Goal: Information Seeking & Learning: Find specific fact

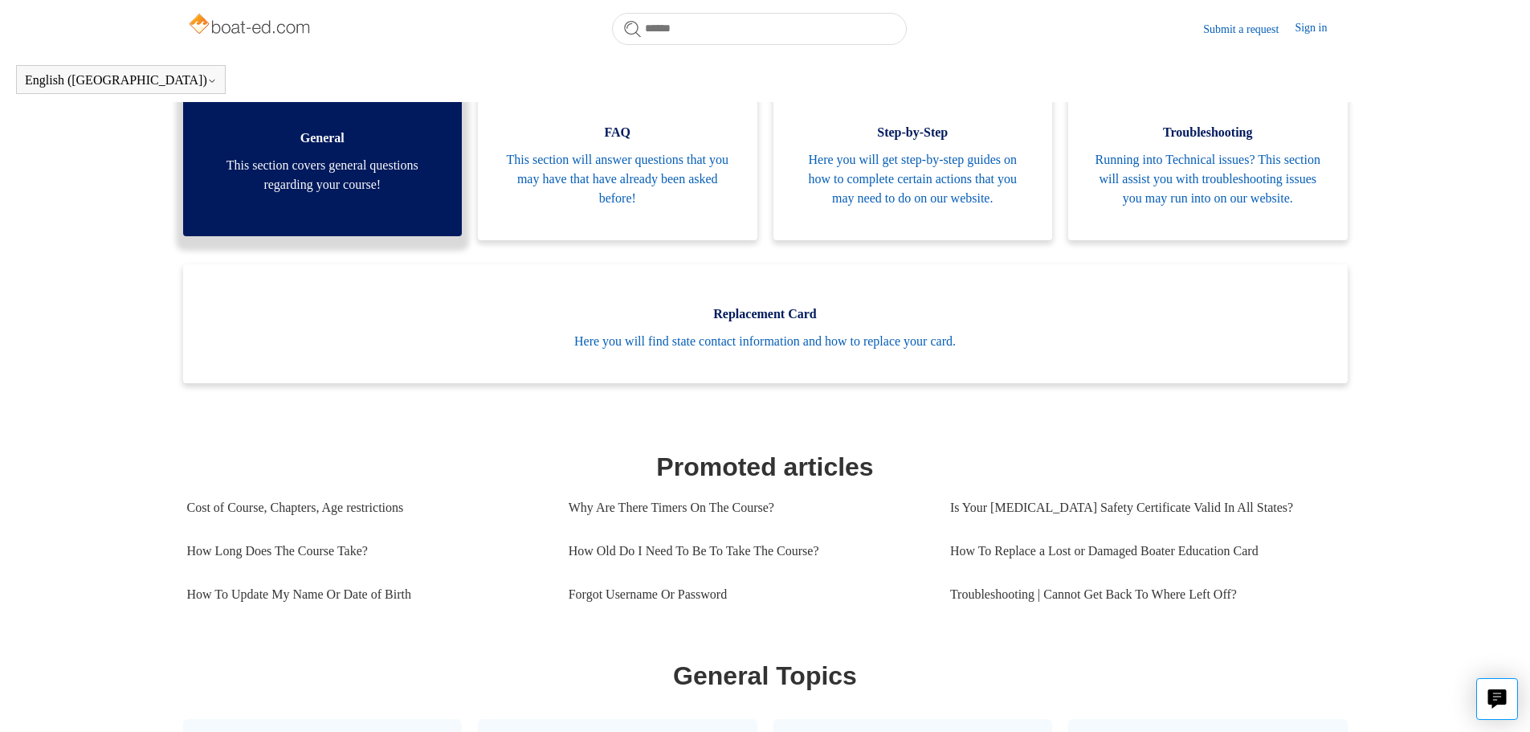
click at [365, 194] on span "This section covers general questions regarding your course!" at bounding box center [322, 175] width 231 height 39
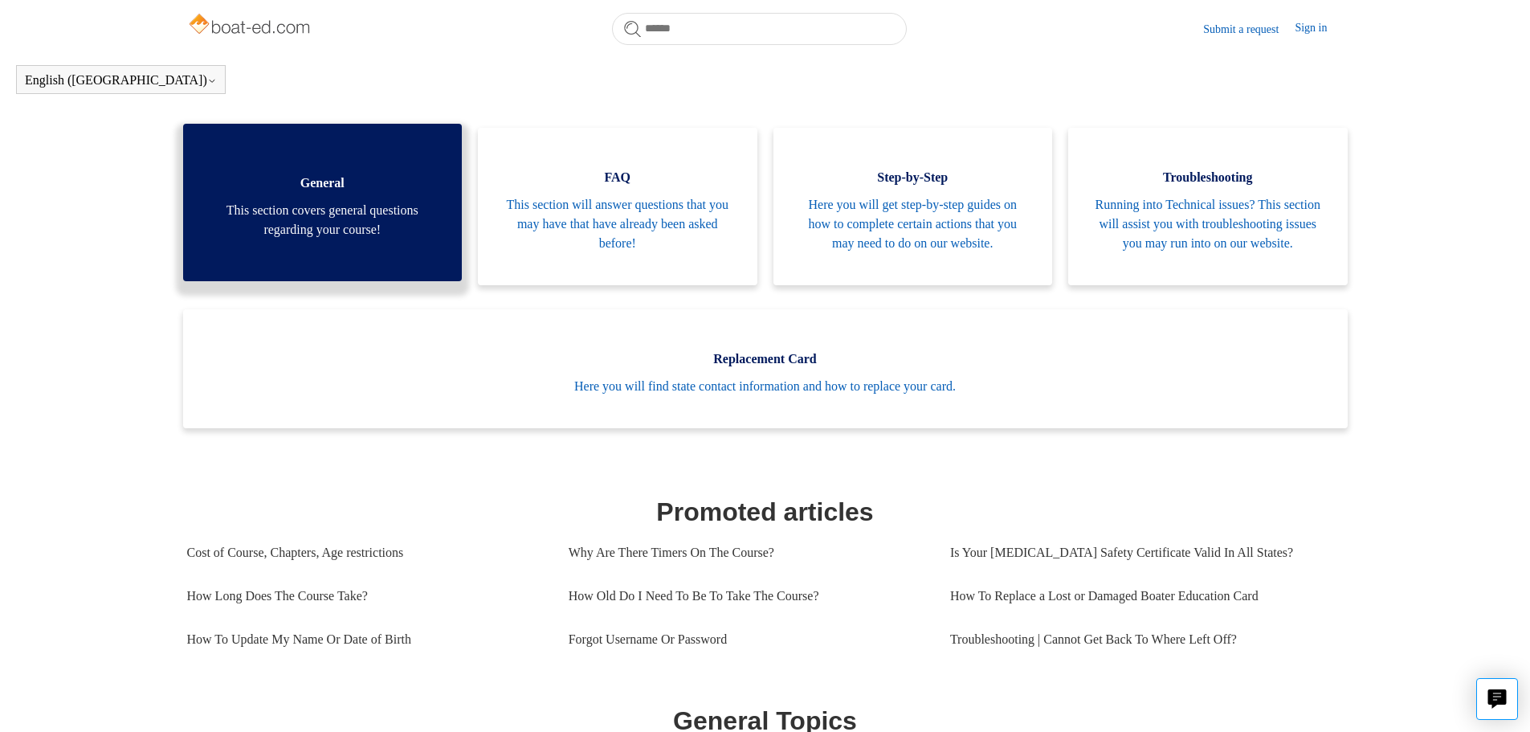
scroll to position [678, 0]
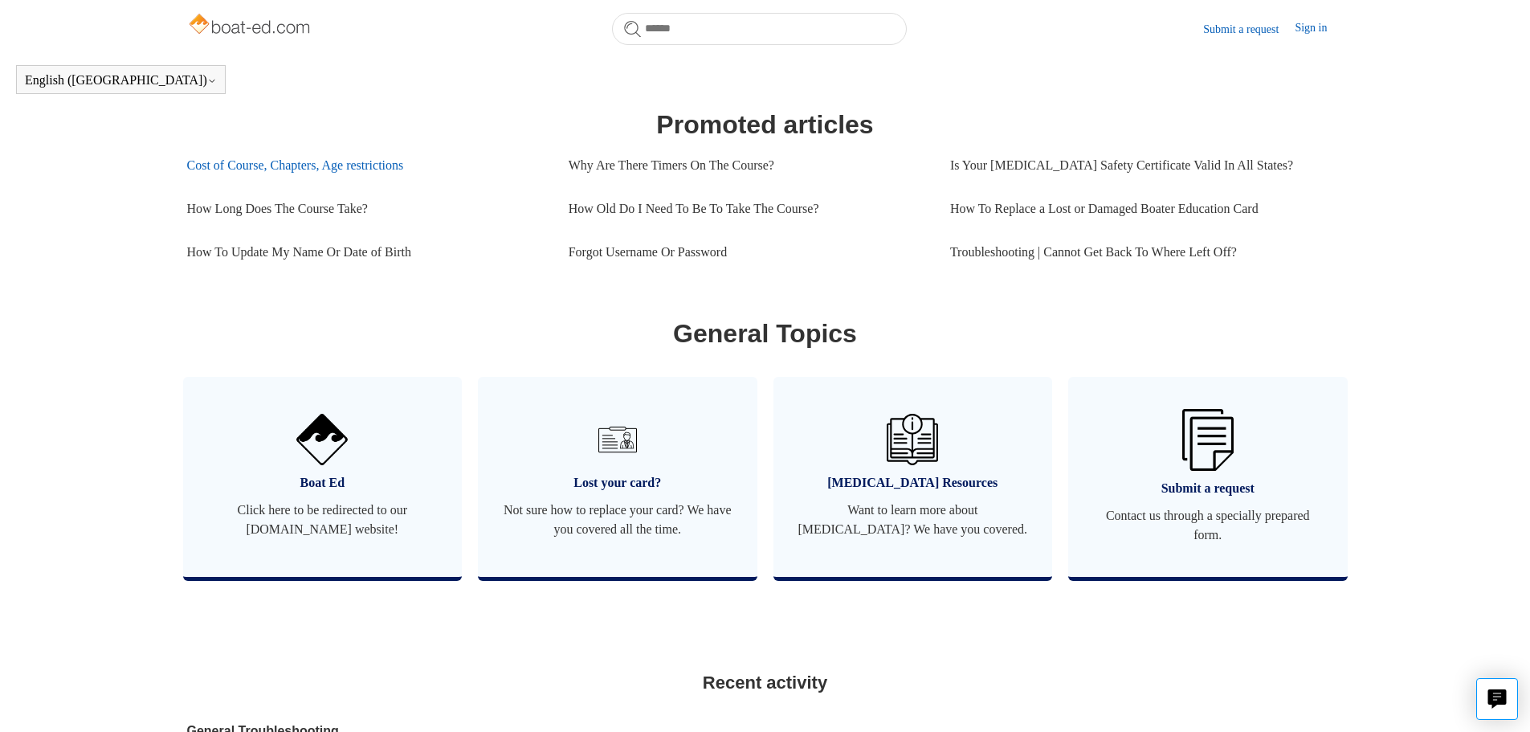
click at [279, 187] on link "Cost of Course, Chapters, Age restrictions" at bounding box center [365, 165] width 357 height 43
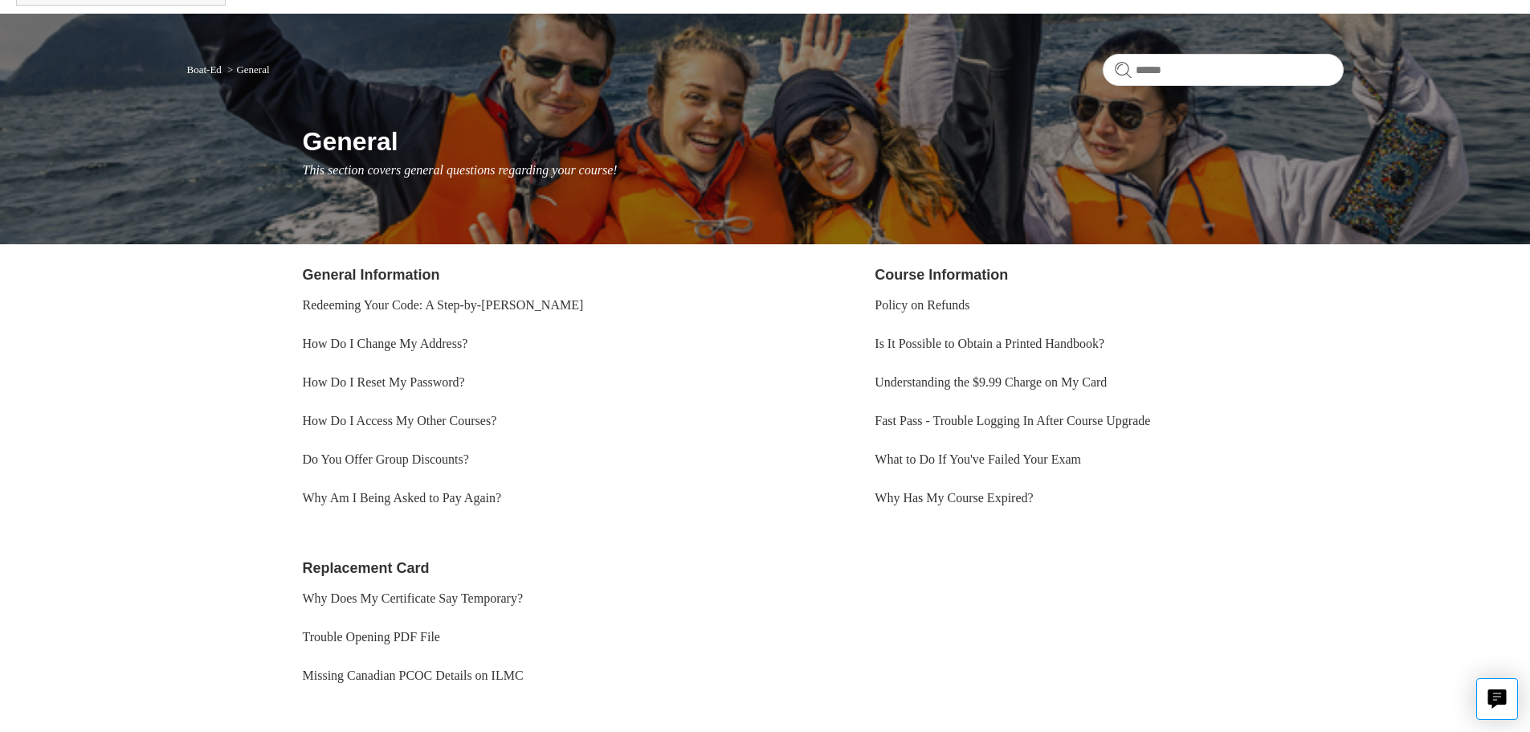
scroll to position [176, 0]
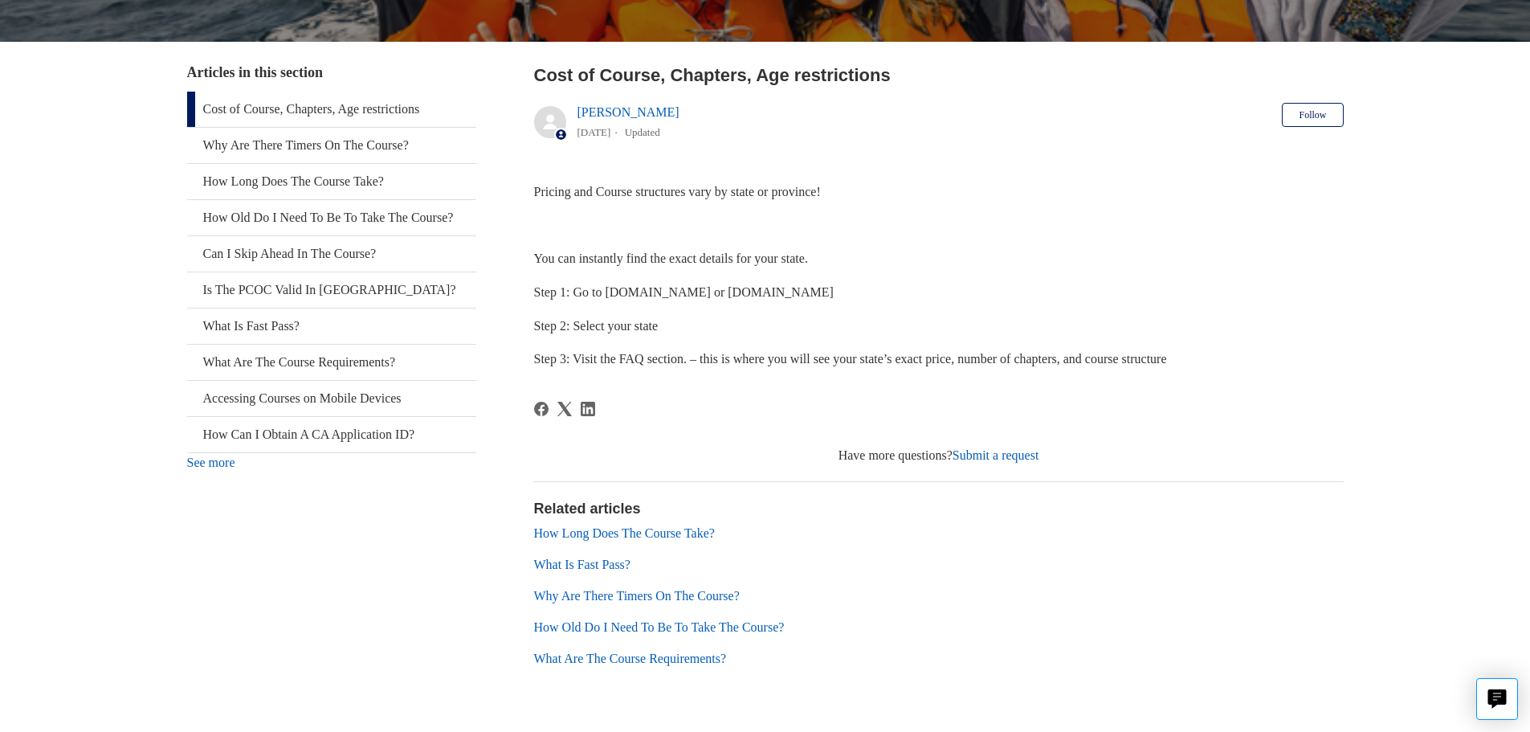
scroll to position [316, 0]
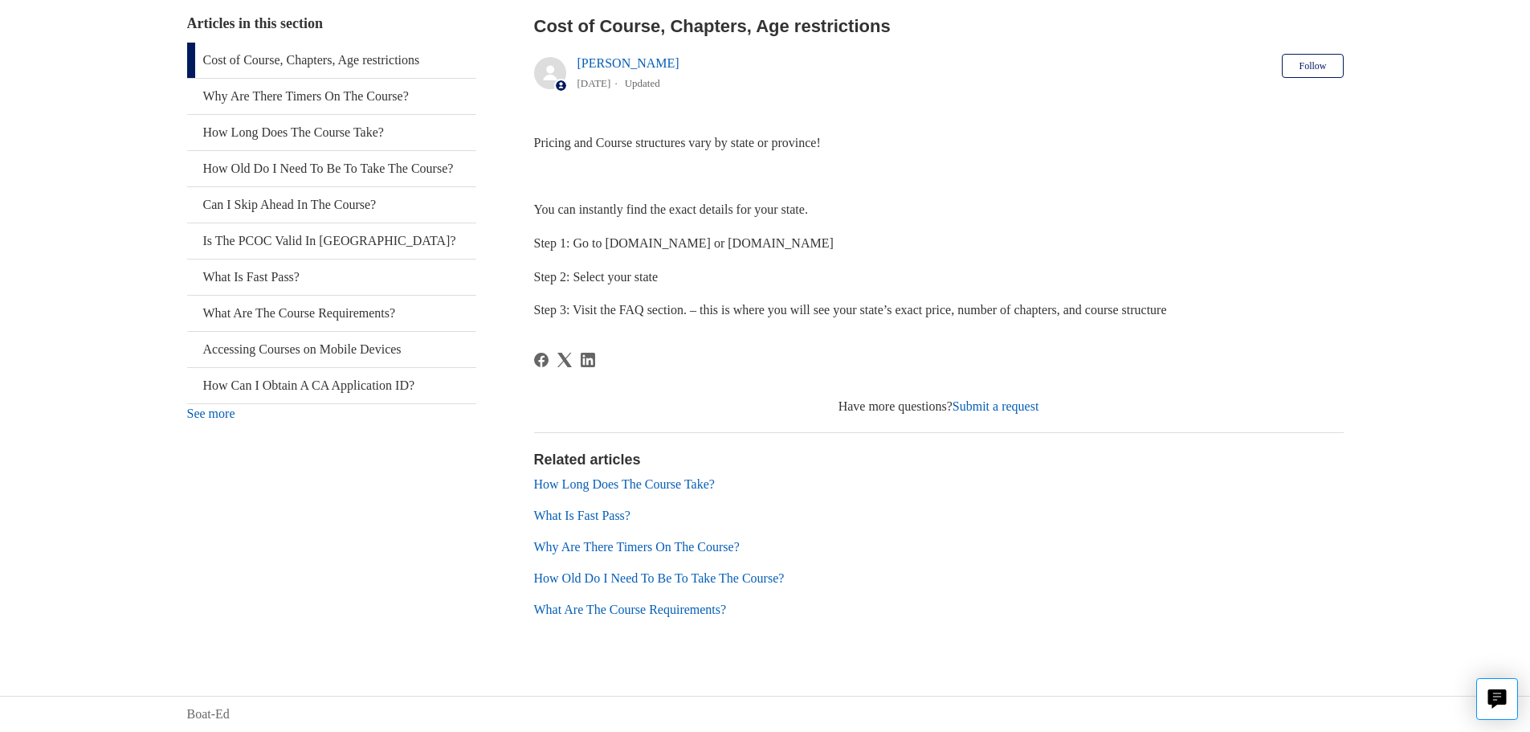
drag, startPoint x: 801, startPoint y: 244, endPoint x: 703, endPoint y: 250, distance: 98.9
click at [703, 250] on p "Step 1: Go to Boat-ED.com or ilearntoboat.com" at bounding box center [938, 243] width 809 height 21
